Goal: Navigation & Orientation: Find specific page/section

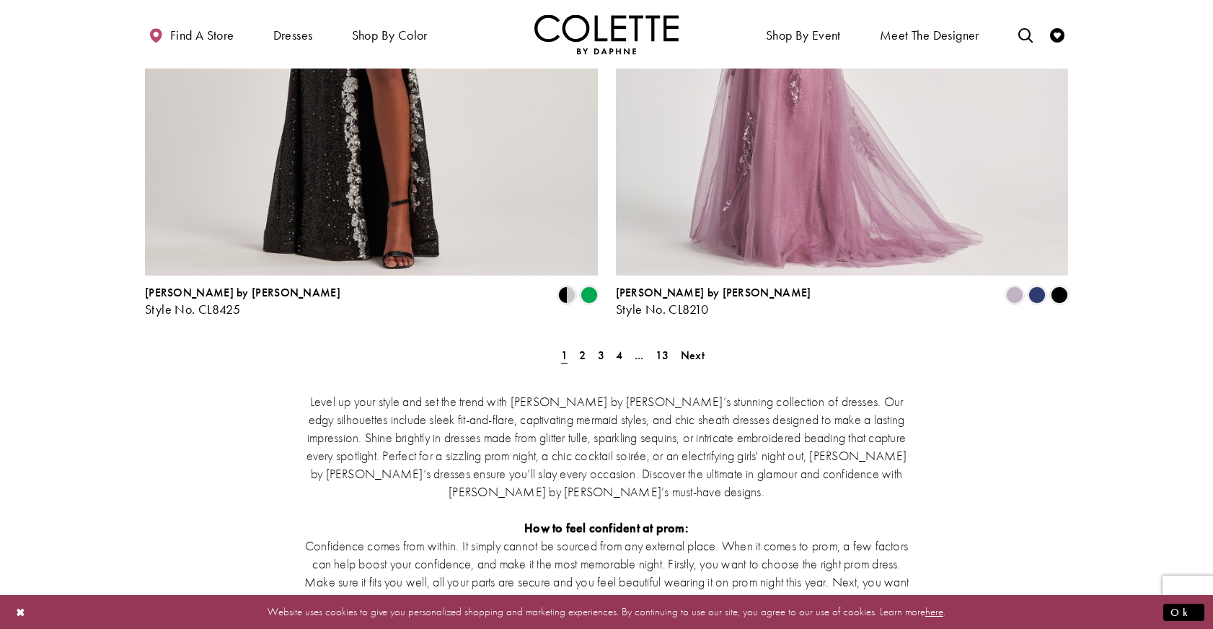
scroll to position [2548, 0]
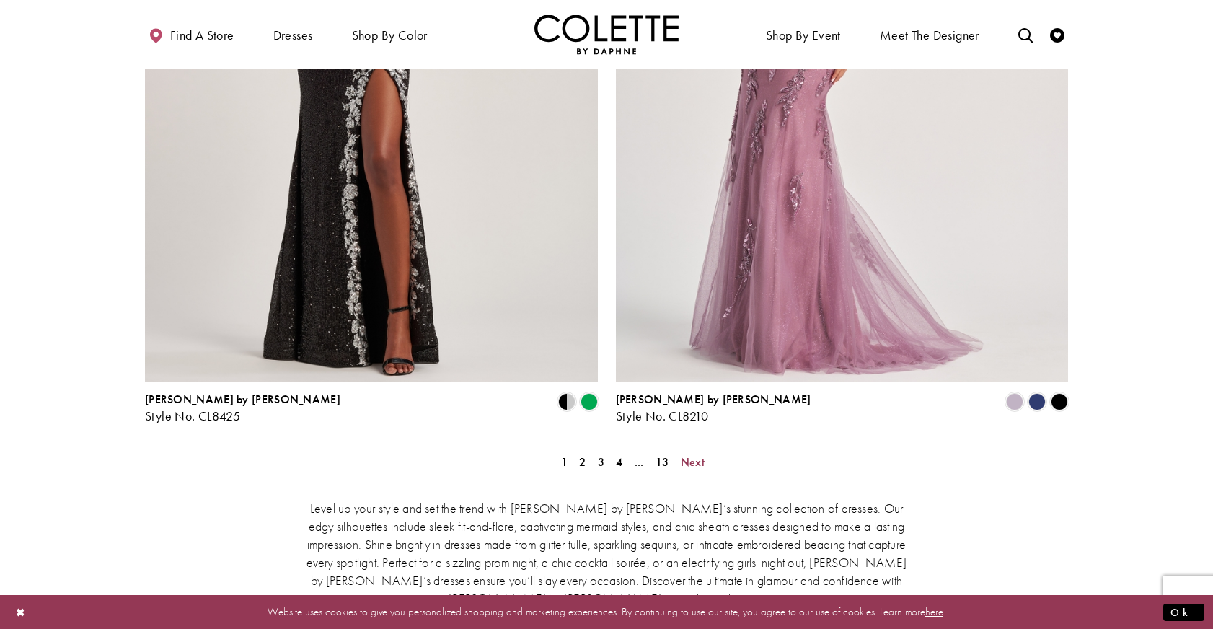
click at [695, 454] on span "Next" at bounding box center [693, 461] width 24 height 15
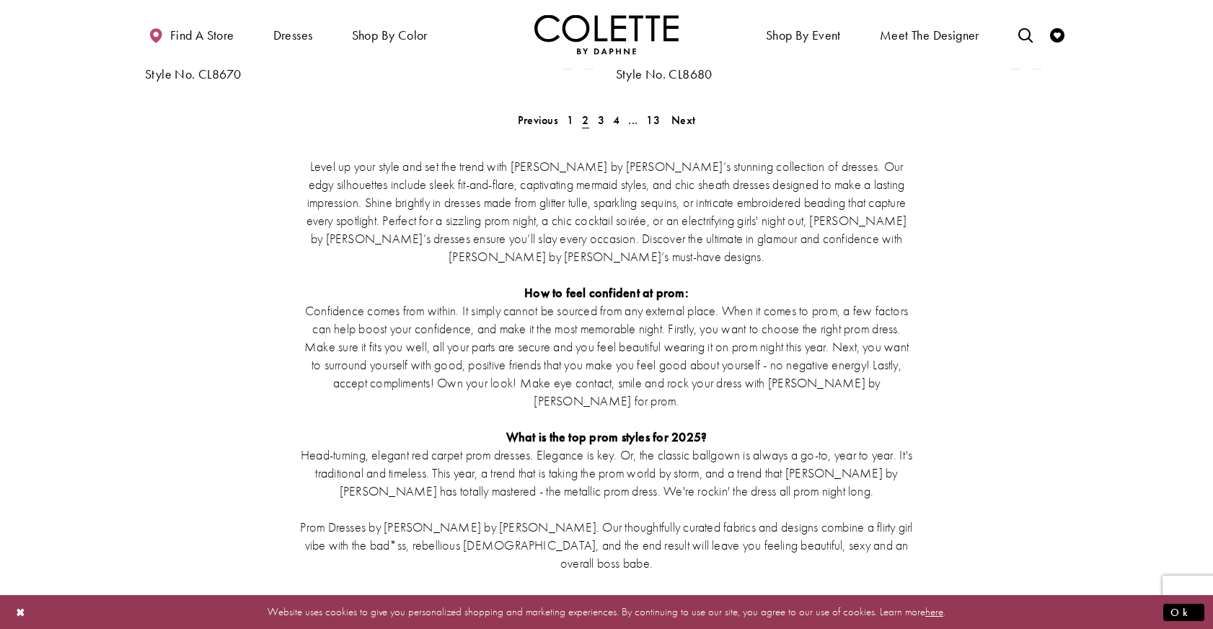
scroll to position [2666, 0]
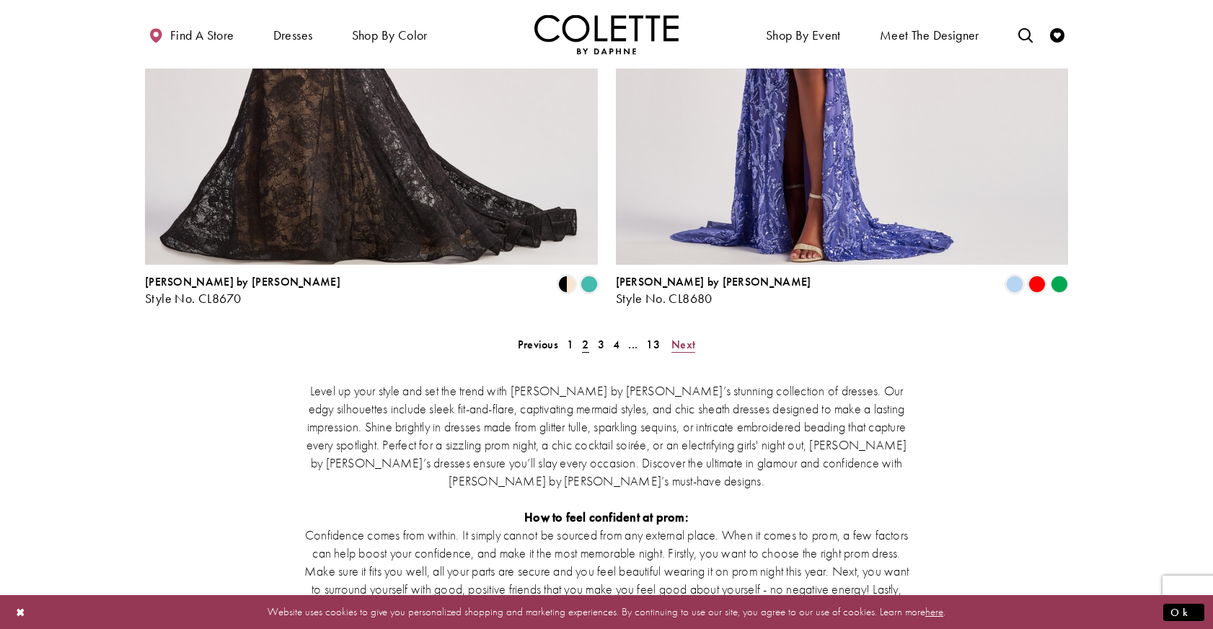
click at [689, 337] on span "Next" at bounding box center [683, 344] width 24 height 15
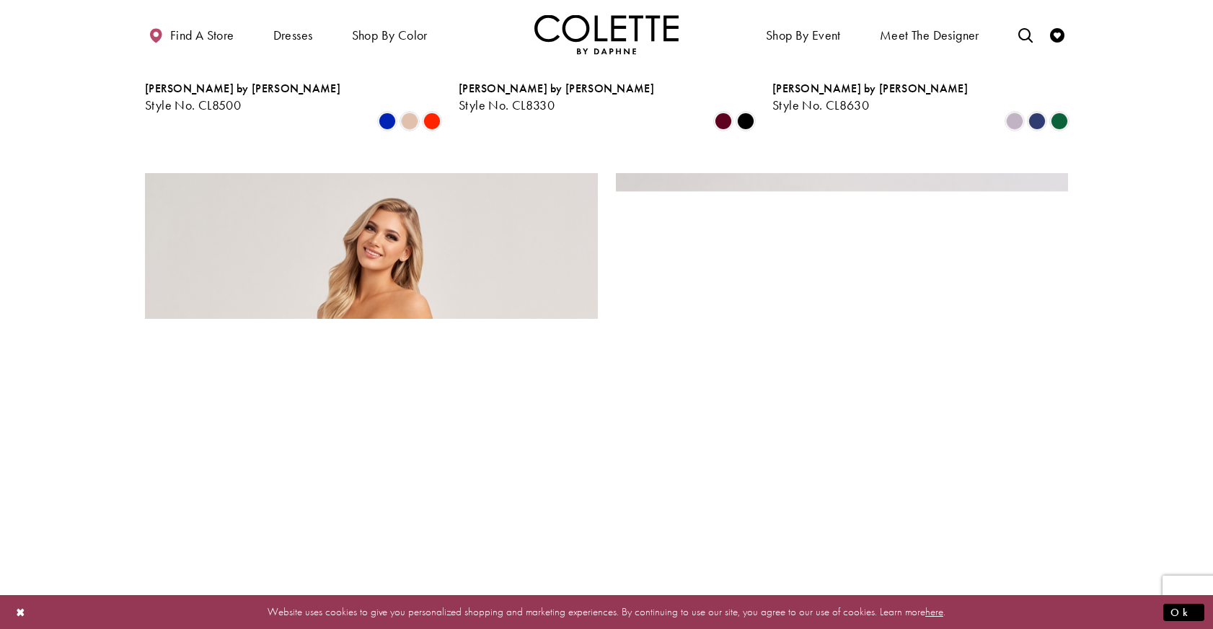
scroll to position [2483, 0]
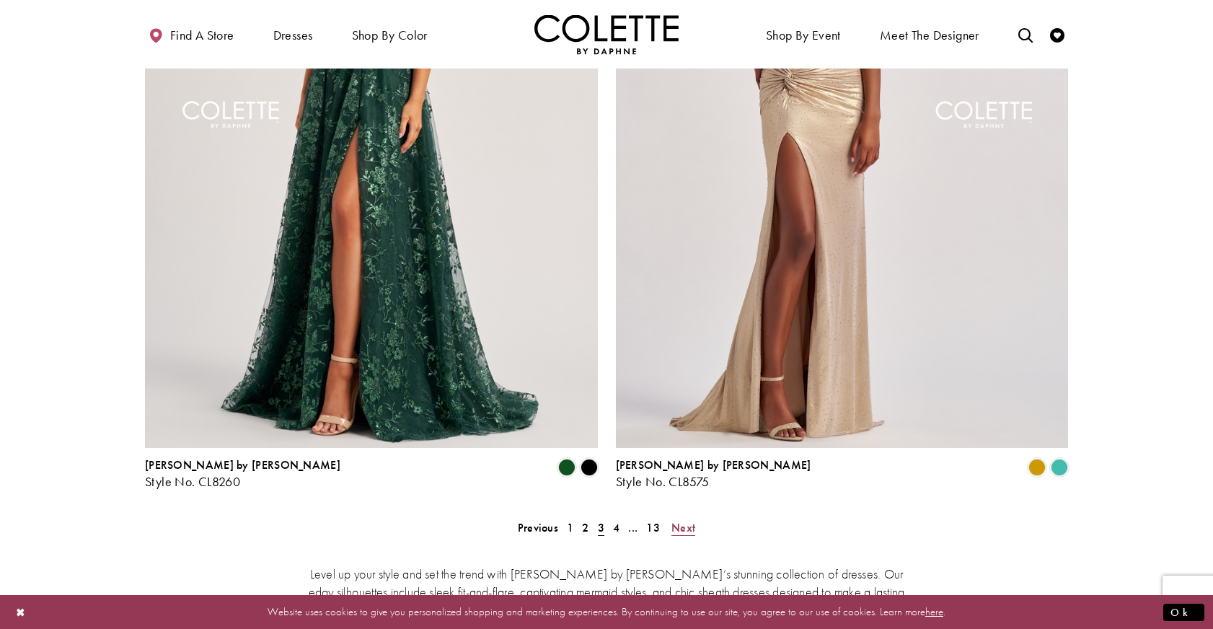
click at [688, 520] on span "Next" at bounding box center [683, 527] width 24 height 15
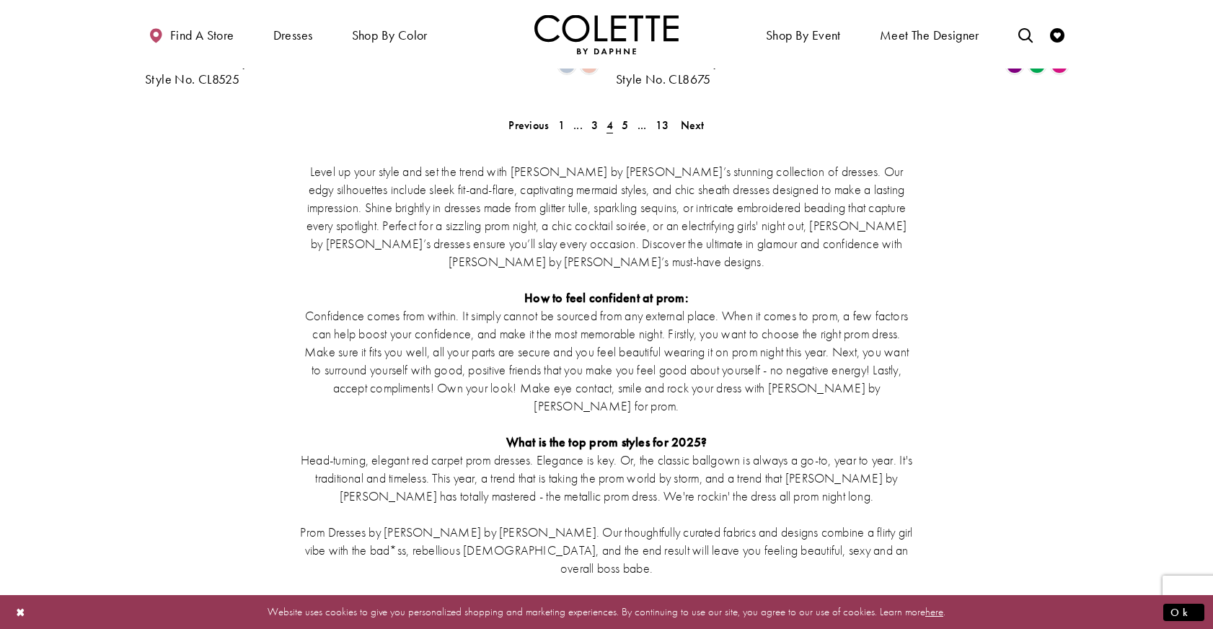
scroll to position [2675, 0]
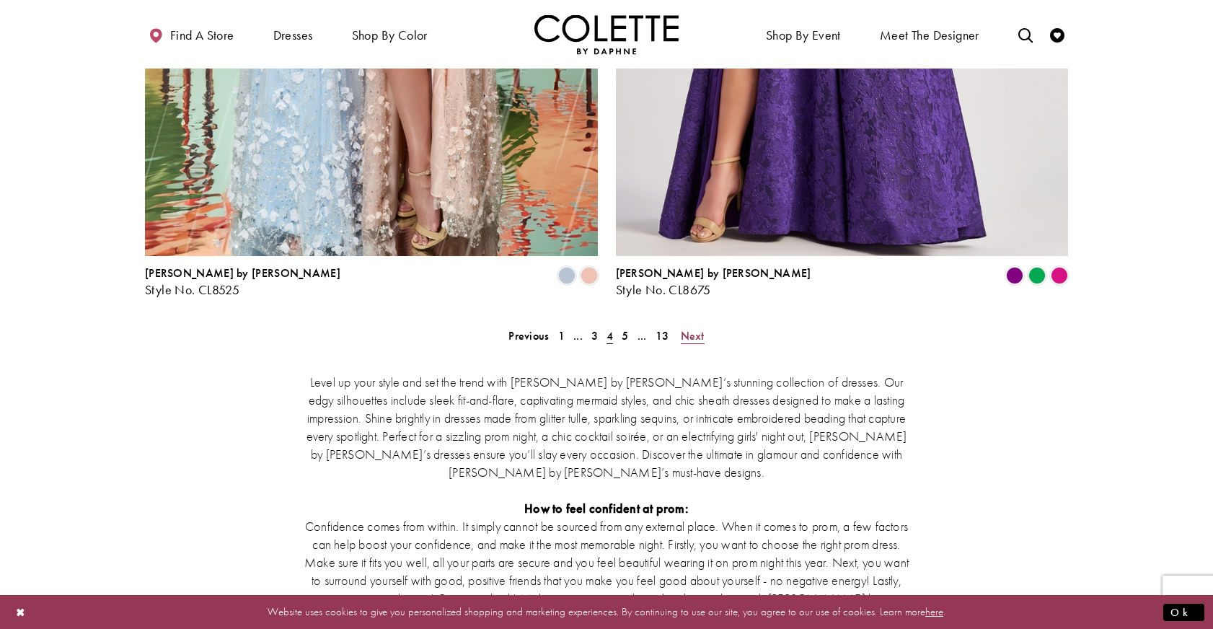
click at [693, 328] on span "Next" at bounding box center [693, 335] width 24 height 15
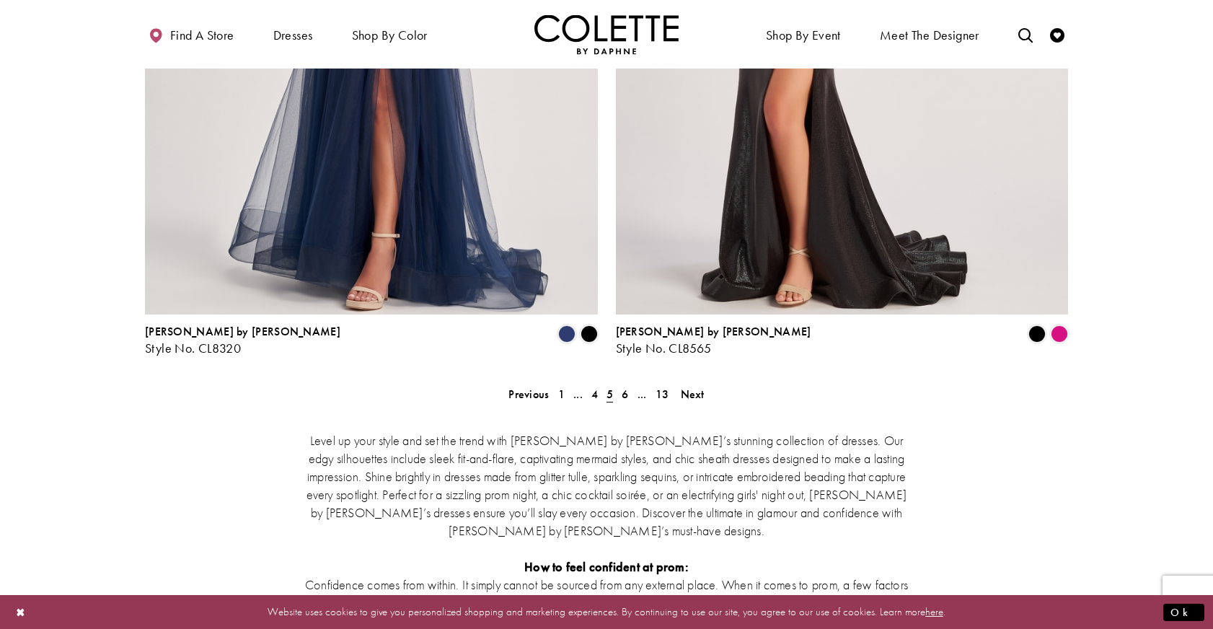
scroll to position [2619, 0]
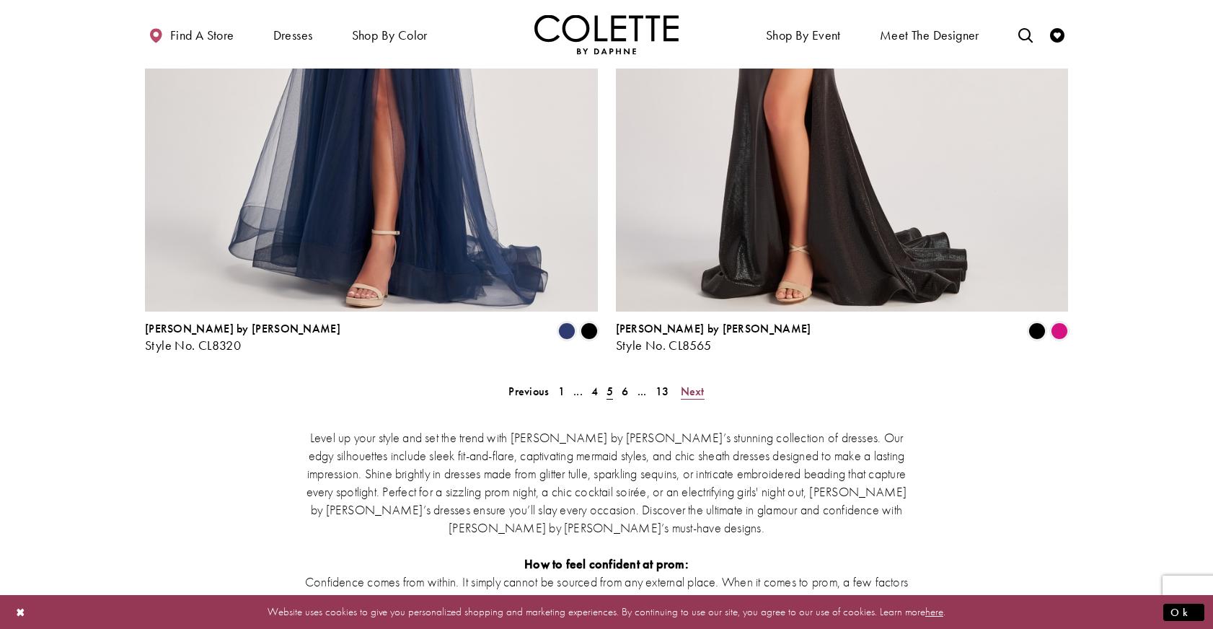
click at [695, 384] on span "Next" at bounding box center [693, 391] width 24 height 15
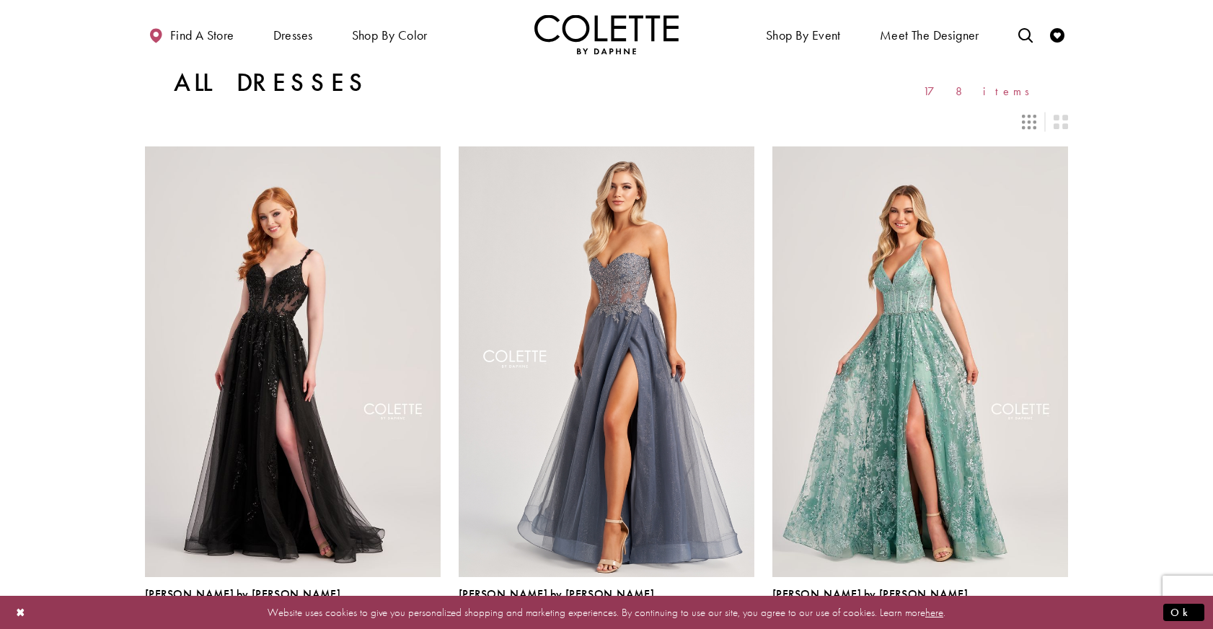
click at [1027, 128] on icon "Switch layout to 3 columns" at bounding box center [1029, 122] width 14 height 14
click at [1055, 125] on icon "Switch layout to 2 columns" at bounding box center [1060, 122] width 14 height 14
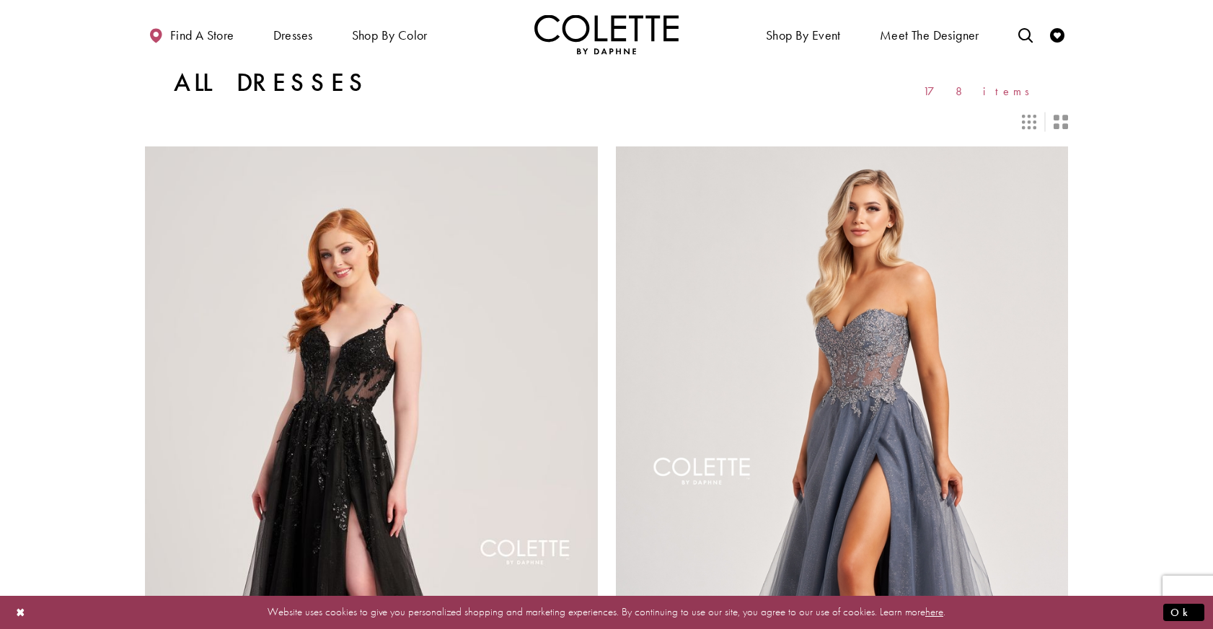
click at [1024, 125] on icon "Switch layout to 3 columns" at bounding box center [1029, 122] width 14 height 14
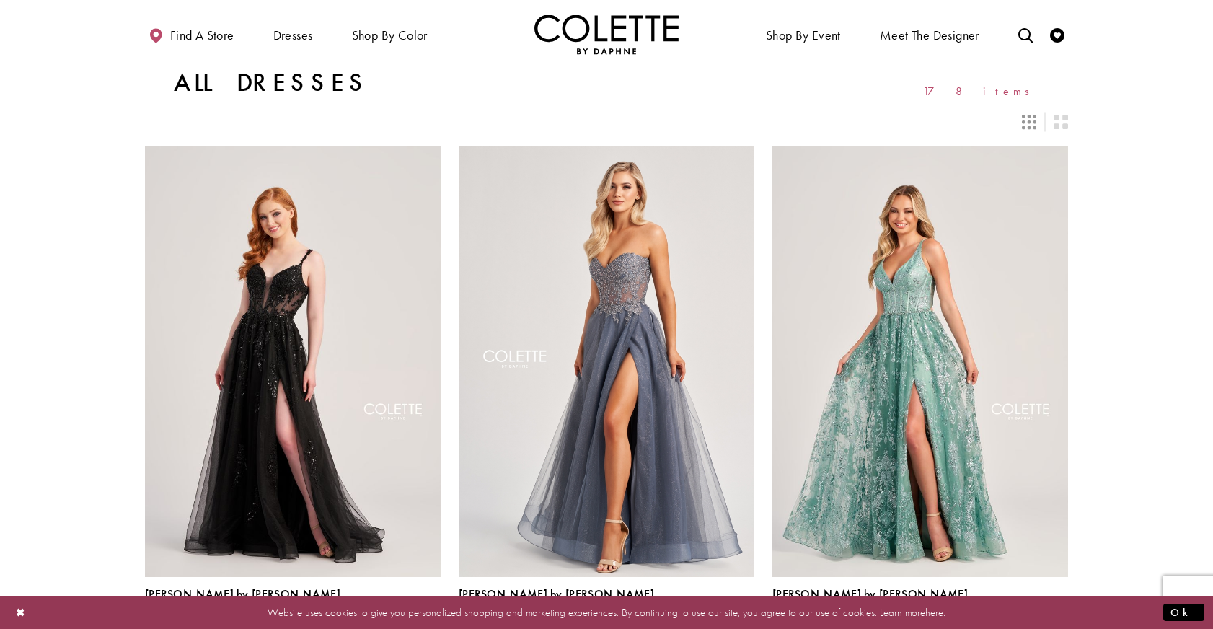
scroll to position [3, 0]
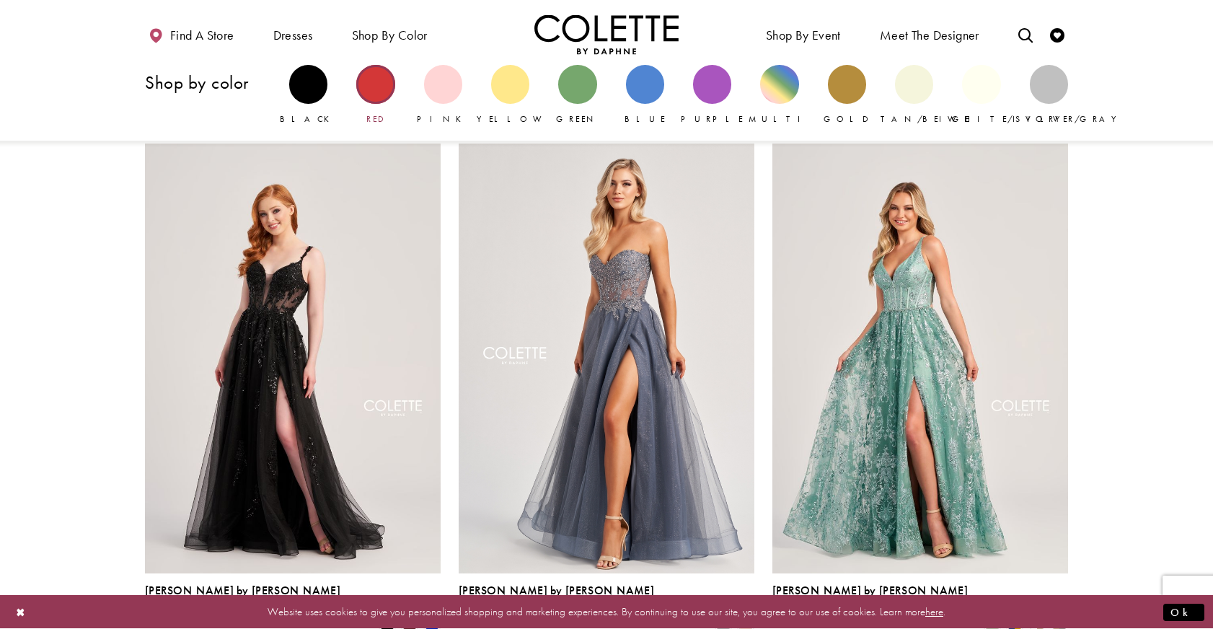
click at [382, 80] on div "Primary block" at bounding box center [375, 84] width 38 height 38
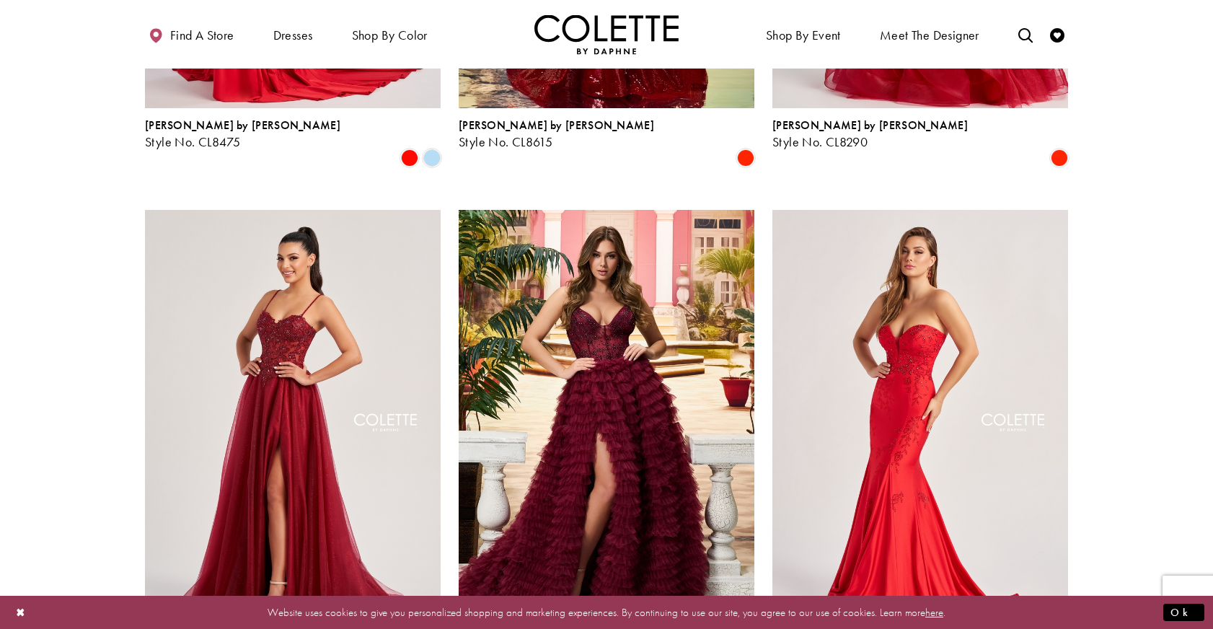
scroll to position [1585, 0]
